Goal: Information Seeking & Learning: Learn about a topic

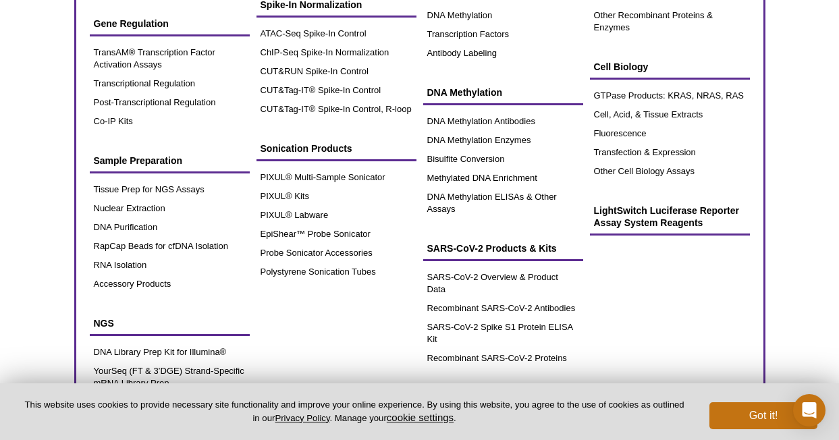
scroll to position [256, 0]
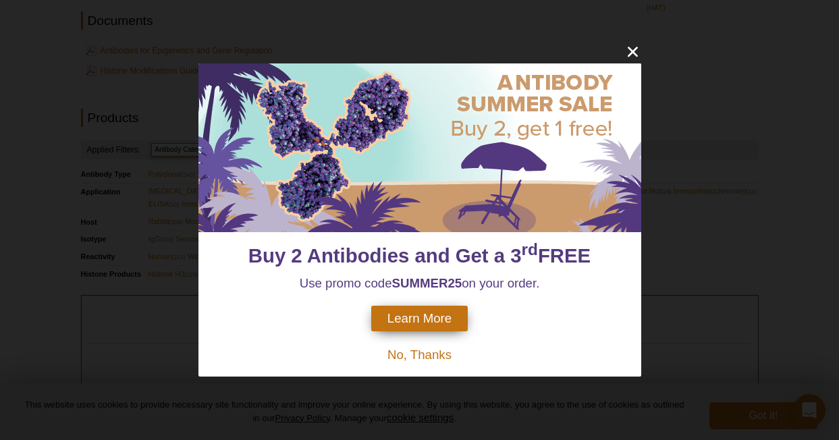
click at [414, 360] on span "No, Thanks" at bounding box center [419, 354] width 64 height 14
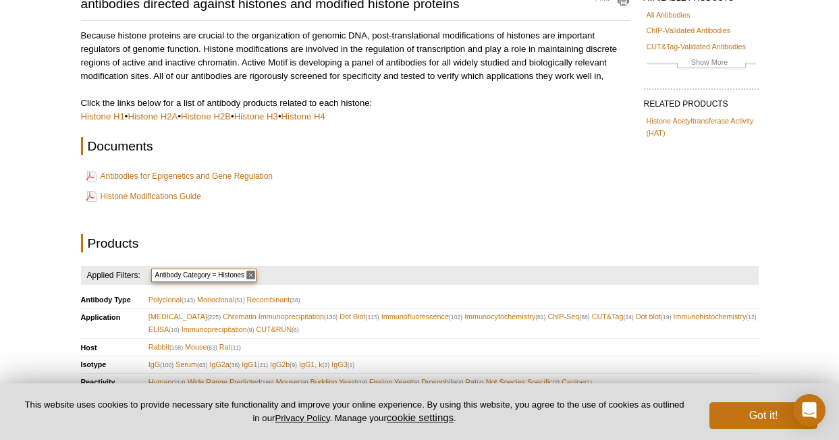
scroll to position [0, 0]
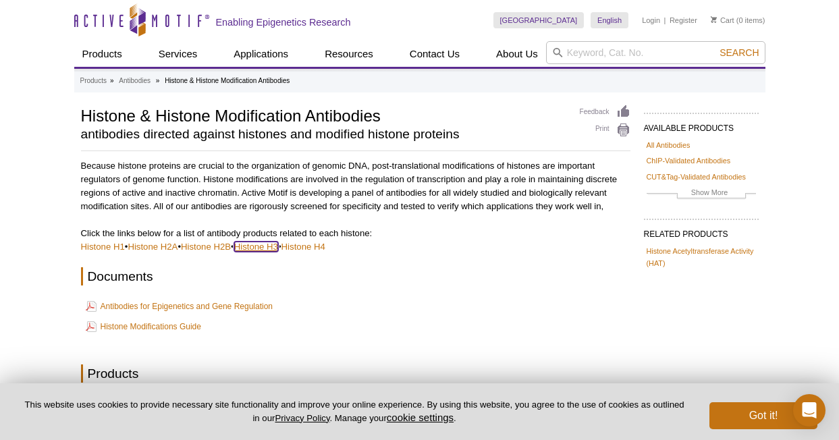
click at [272, 247] on link "Histone H3" at bounding box center [256, 247] width 44 height 10
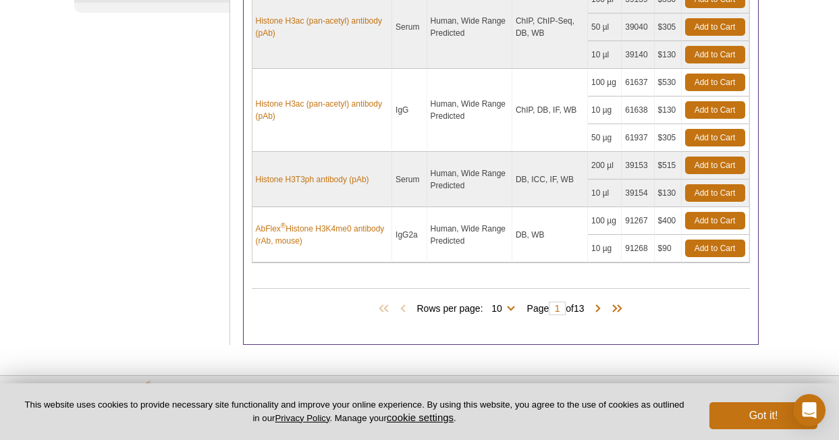
scroll to position [611, 0]
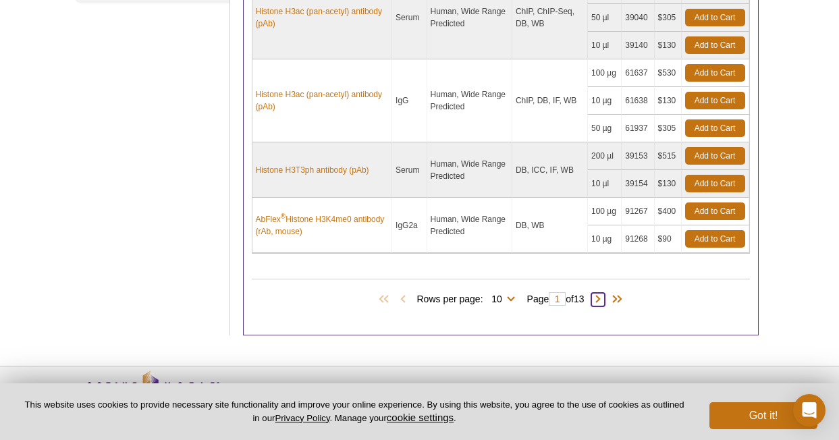
click at [602, 300] on span at bounding box center [597, 299] width 13 height 13
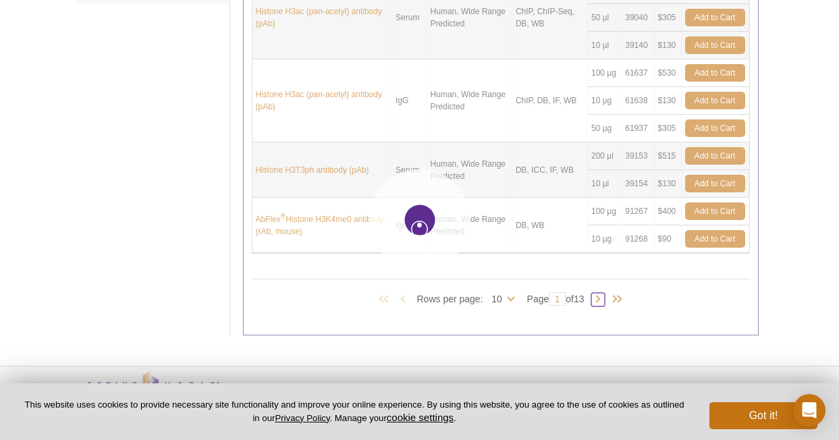
type input "2"
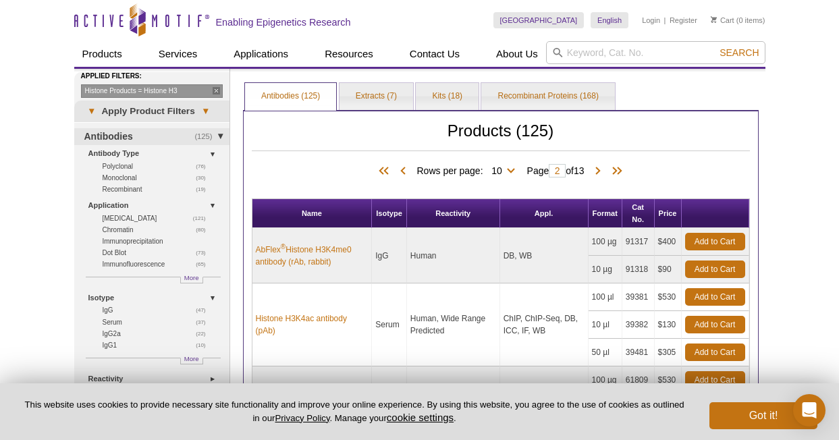
scroll to position [1, 0]
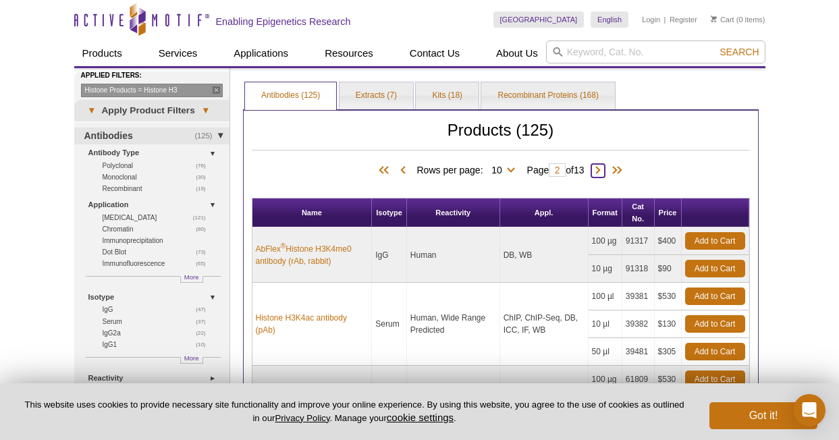
click at [599, 169] on span at bounding box center [597, 170] width 13 height 13
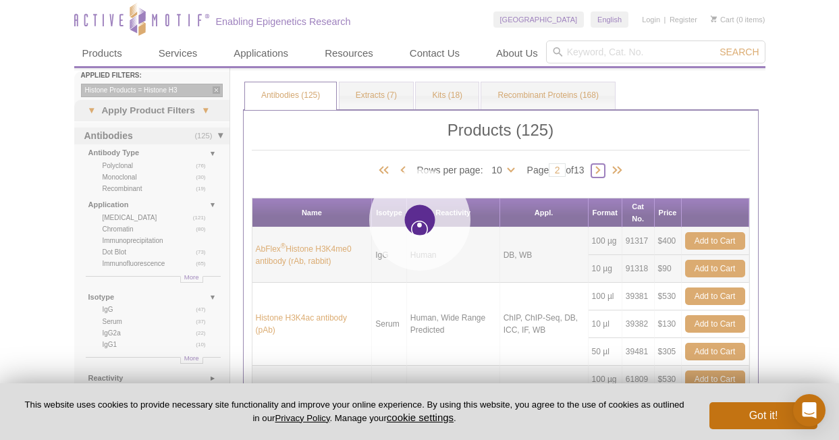
type input "3"
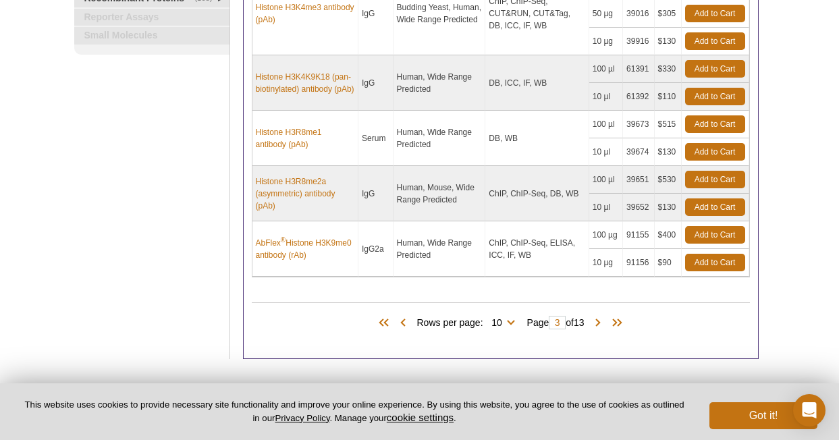
scroll to position [562, 0]
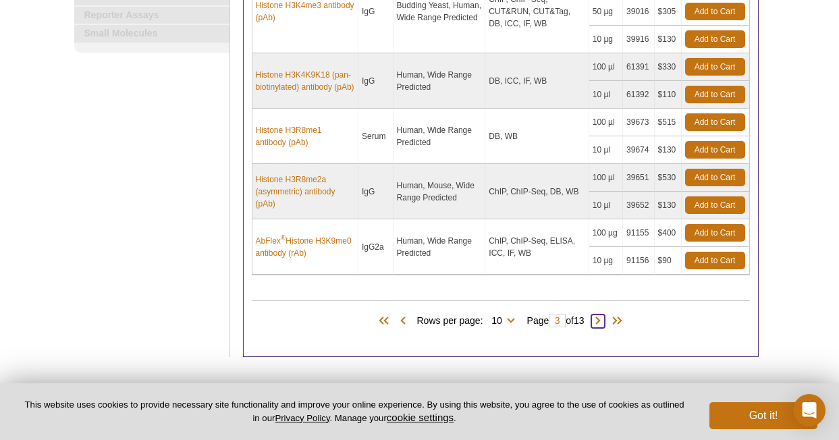
click at [603, 320] on span at bounding box center [597, 320] width 13 height 13
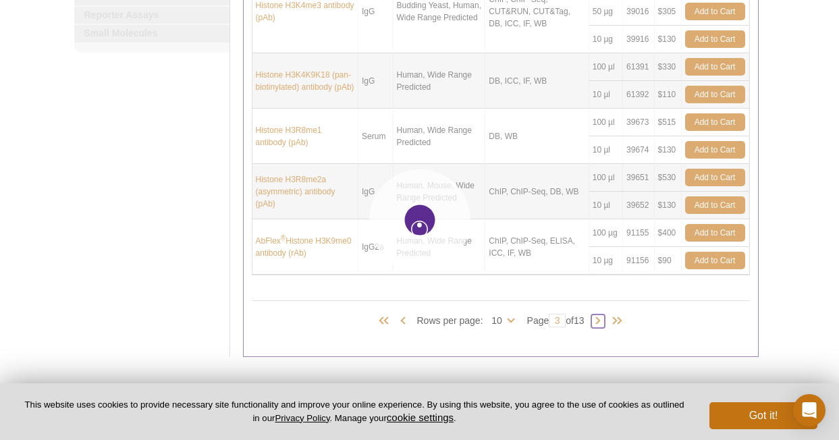
type input "4"
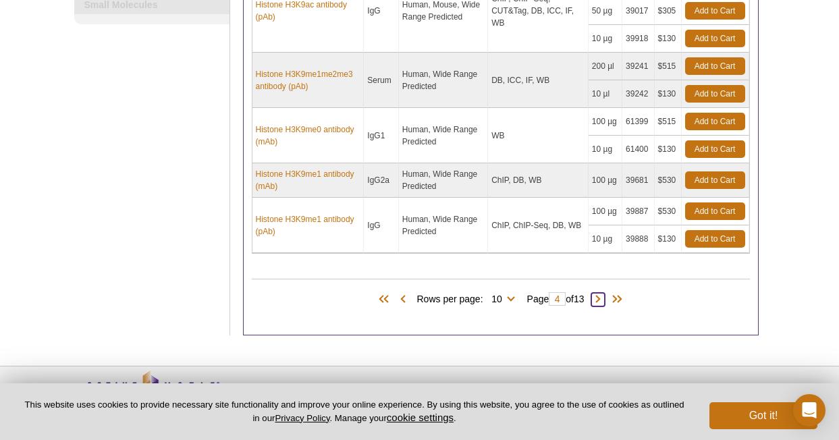
scroll to position [644, 0]
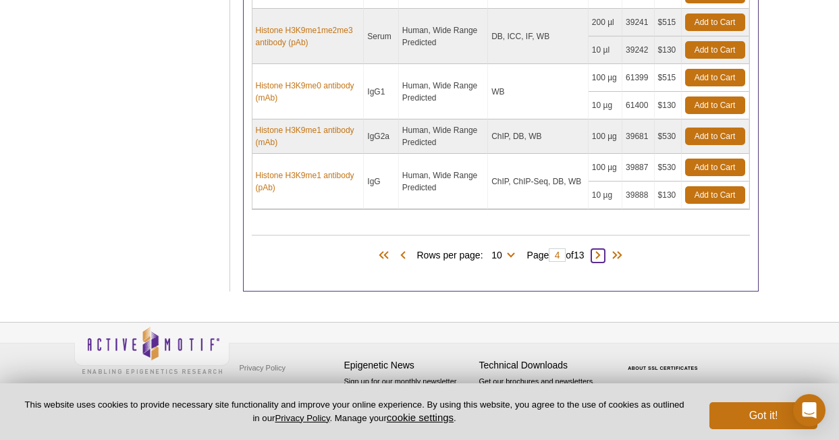
click at [601, 249] on span at bounding box center [597, 255] width 13 height 13
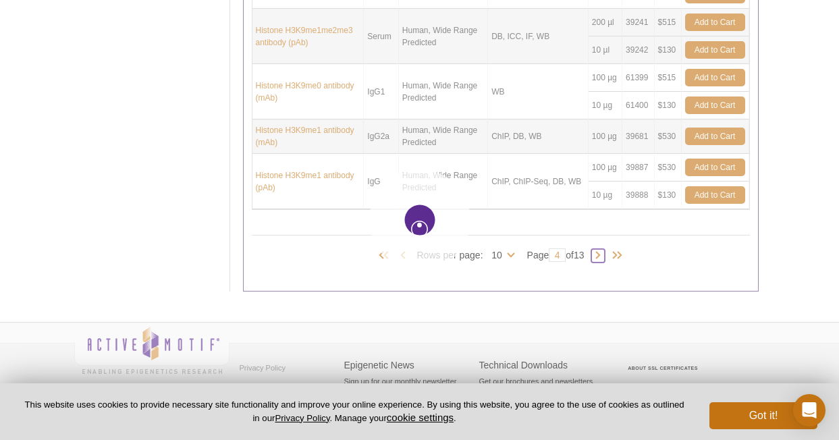
type input "5"
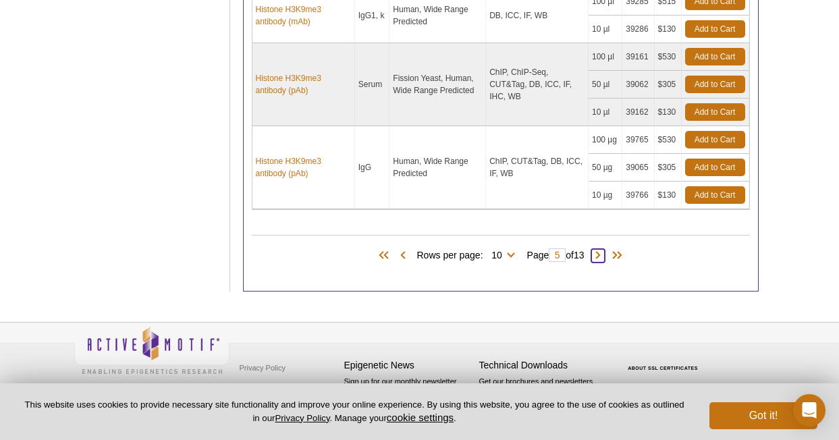
click at [601, 249] on span at bounding box center [597, 255] width 13 height 13
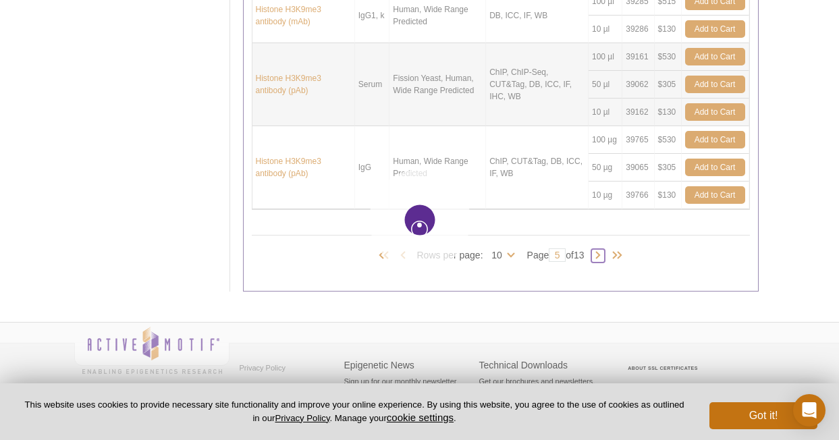
type input "6"
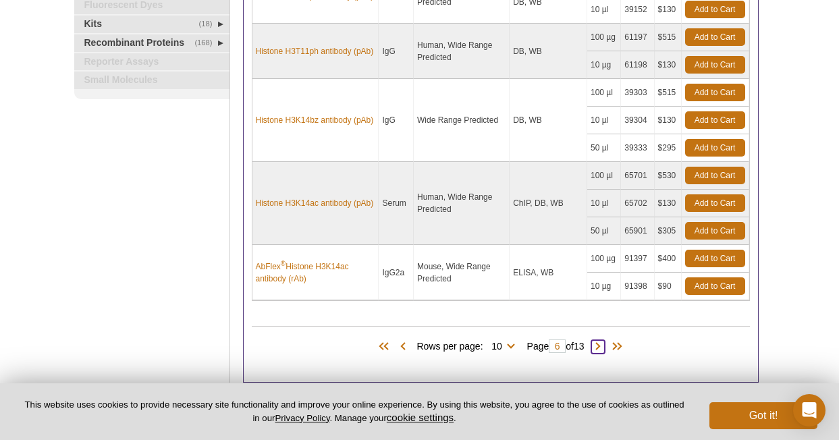
scroll to position [616, 0]
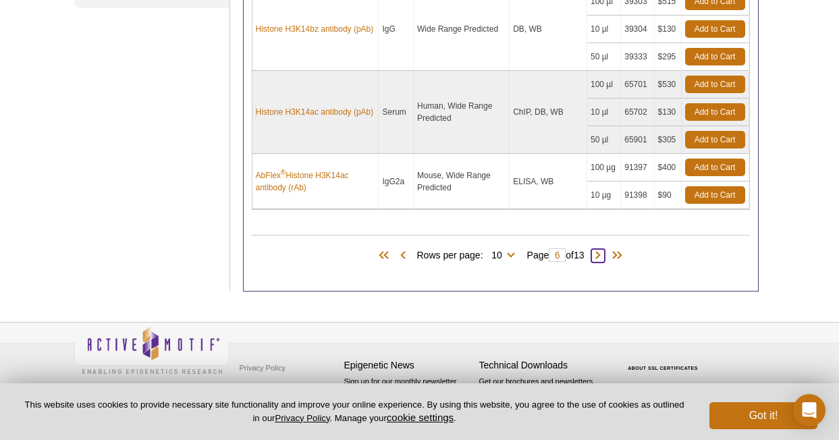
click at [604, 249] on span at bounding box center [597, 255] width 13 height 13
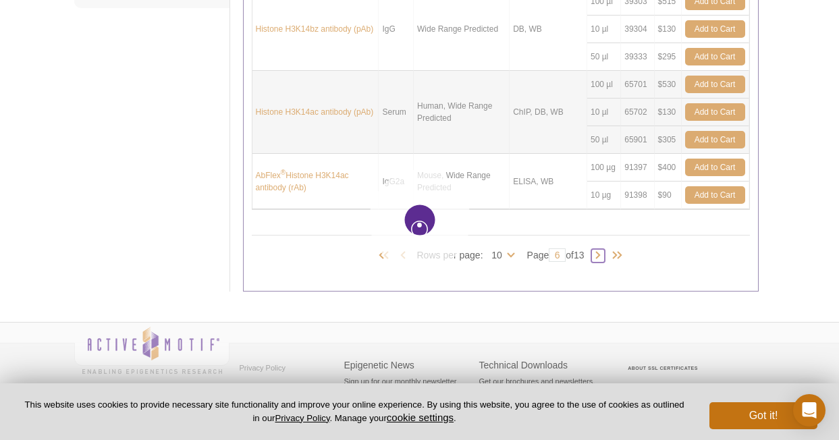
type input "7"
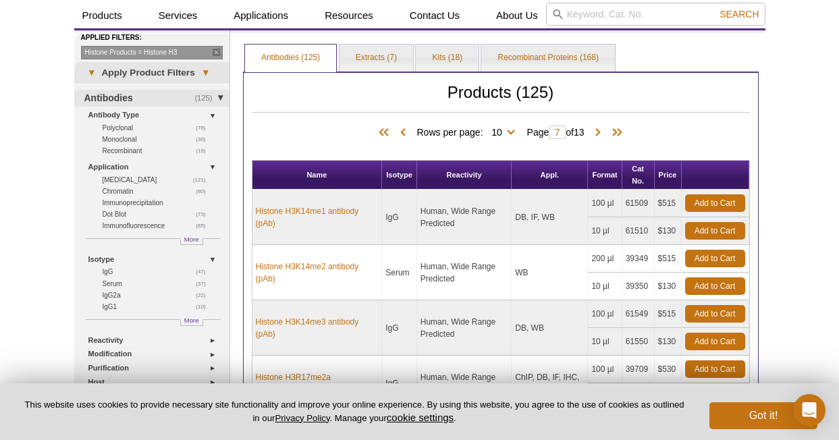
scroll to position [36, 0]
